Goal: Answer question/provide support: Share knowledge or assist other users

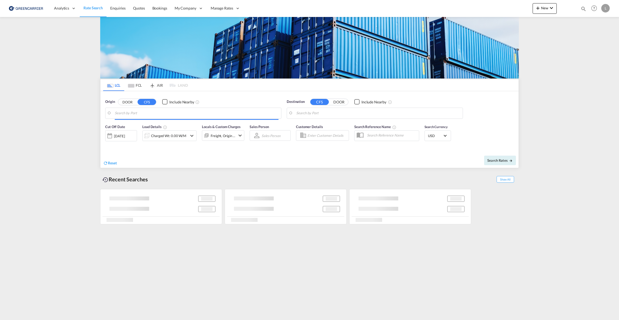
type input "[GEOGRAPHIC_DATA], NOOSL"
type input "Busan, KRPUS"
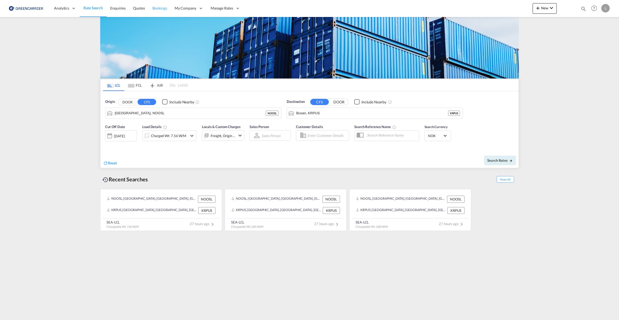
click at [158, 8] on span "Bookings" at bounding box center [159, 8] width 15 height 5
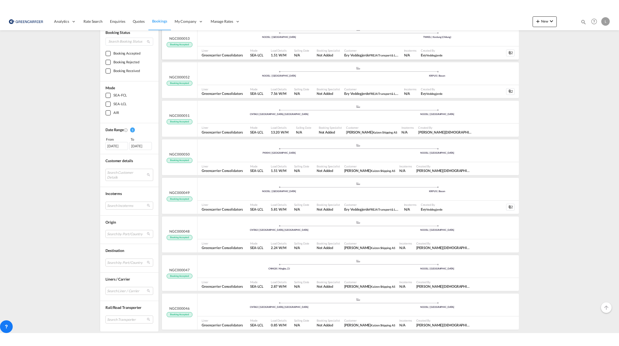
scroll to position [83, 0]
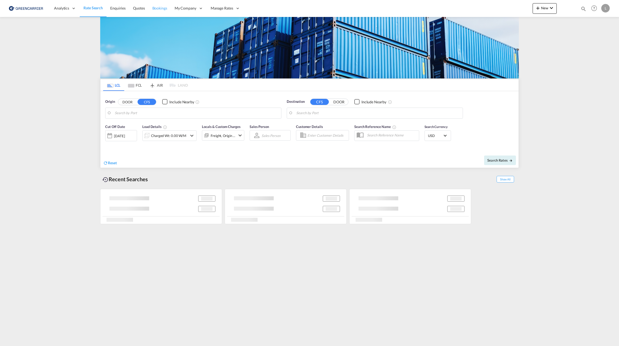
click at [164, 9] on span "Bookings" at bounding box center [159, 8] width 15 height 5
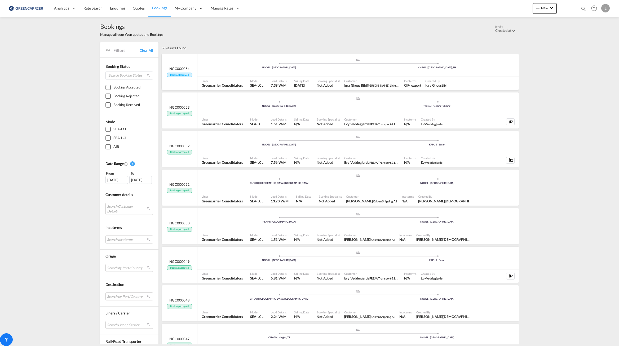
click at [252, 77] on div "Mode SEA-LCL" at bounding box center [258, 83] width 20 height 13
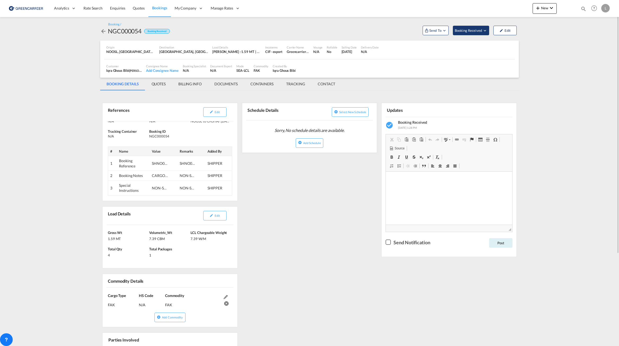
click at [476, 30] on span "Booking Received" at bounding box center [468, 30] width 28 height 5
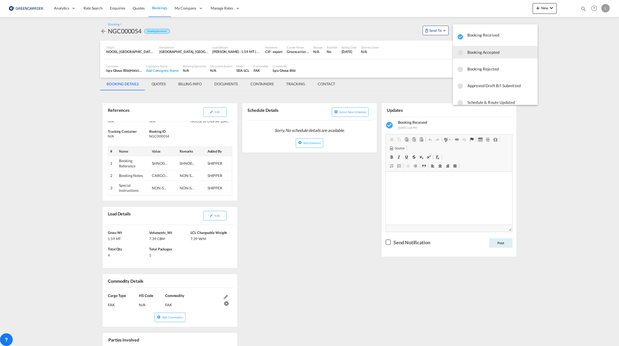
click at [489, 55] on span "Booking Accepted" at bounding box center [500, 52] width 66 height 10
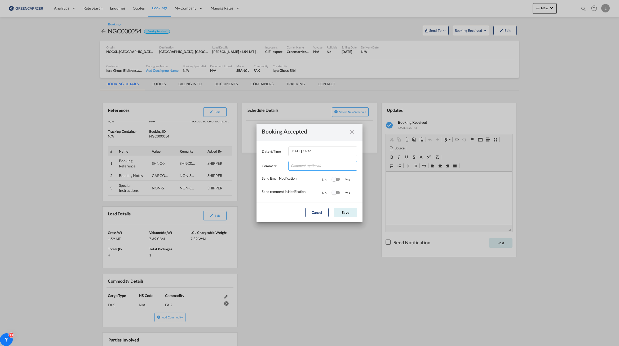
click at [320, 165] on input "Date & ..." at bounding box center [322, 166] width 69 height 10
type input "Tusen takk for booking. Dokumenter er lastet opp!"
click at [342, 210] on md-dialog-actions "Cancel Save" at bounding box center [309, 212] width 106 height 20
click at [337, 209] on button "Save" at bounding box center [345, 213] width 23 height 10
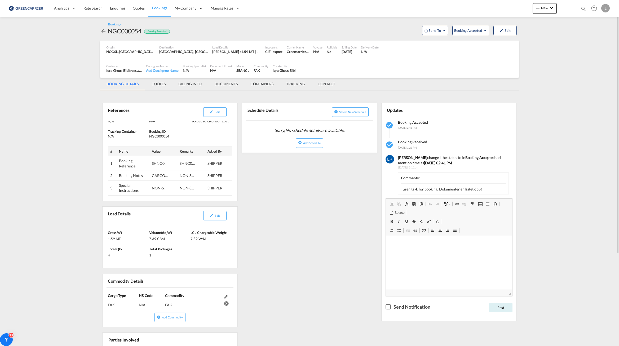
click at [227, 87] on md-tab-item "DOCUMENTS" at bounding box center [226, 84] width 36 height 13
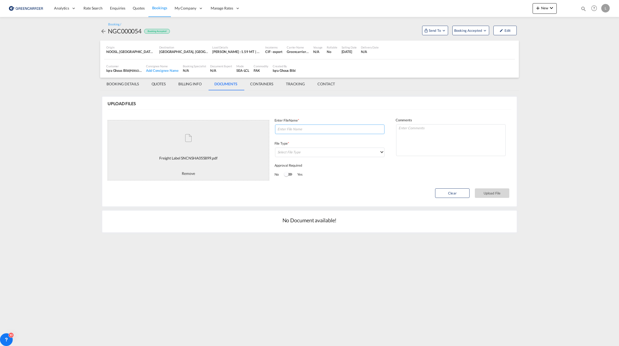
click at [299, 130] on input at bounding box center [329, 129] width 109 height 10
type input "labels"
click at [334, 147] on md-input-container "Select File Type DO/CRO Draft B/L Freight Invoice Commercial Invoice Original B…" at bounding box center [329, 152] width 110 height 11
click at [335, 151] on md-select "Select File Type DO/CRO Draft B/L Freight Invoice Commercial Invoice Original B…" at bounding box center [329, 152] width 109 height 10
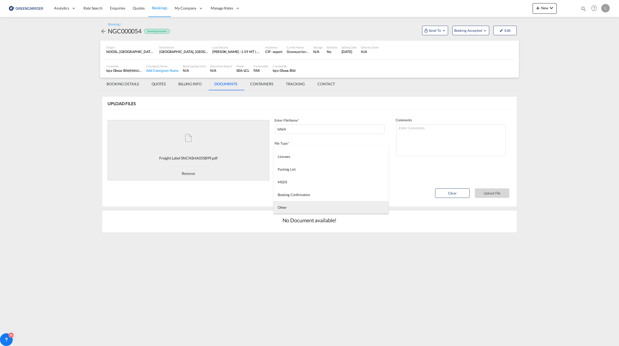
click at [306, 210] on md-option "Other" at bounding box center [330, 207] width 115 height 13
click at [491, 192] on button "Upload File" at bounding box center [492, 193] width 34 height 10
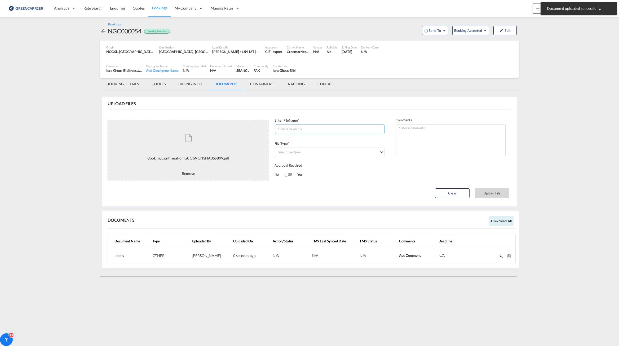
click at [318, 131] on input at bounding box center [329, 129] width 109 height 10
click at [290, 130] on input at bounding box center [329, 129] width 109 height 10
paste input "NGC000054"
drag, startPoint x: 328, startPoint y: 131, endPoint x: 208, endPoint y: 120, distance: 121.3
click at [189, 118] on md-card-content "UPLOAD FILES Processing... Booking Confirmation GCC SNCNSHA055899.pdf This file…" at bounding box center [309, 152] width 414 height 110
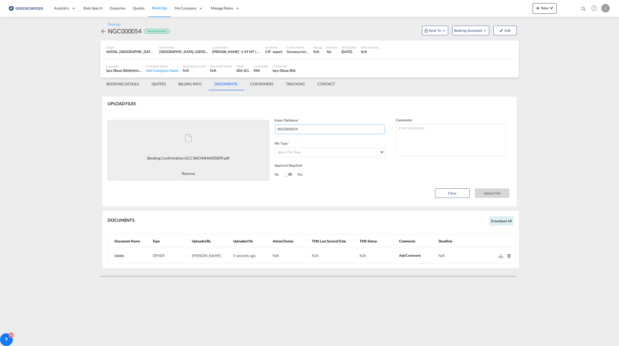
paste input "SNCNSHA055899"
type input "SNCNSHA055899"
click at [333, 156] on md-select "Select File Type" at bounding box center [329, 152] width 109 height 10
click at [324, 195] on md-option "Booking Confirmation" at bounding box center [330, 194] width 115 height 13
click at [421, 141] on textarea at bounding box center [450, 140] width 109 height 32
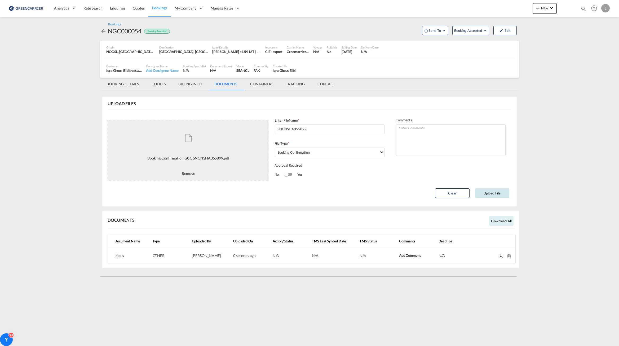
click at [487, 193] on button "Upload File" at bounding box center [492, 193] width 34 height 10
